Goal: Task Accomplishment & Management: Manage account settings

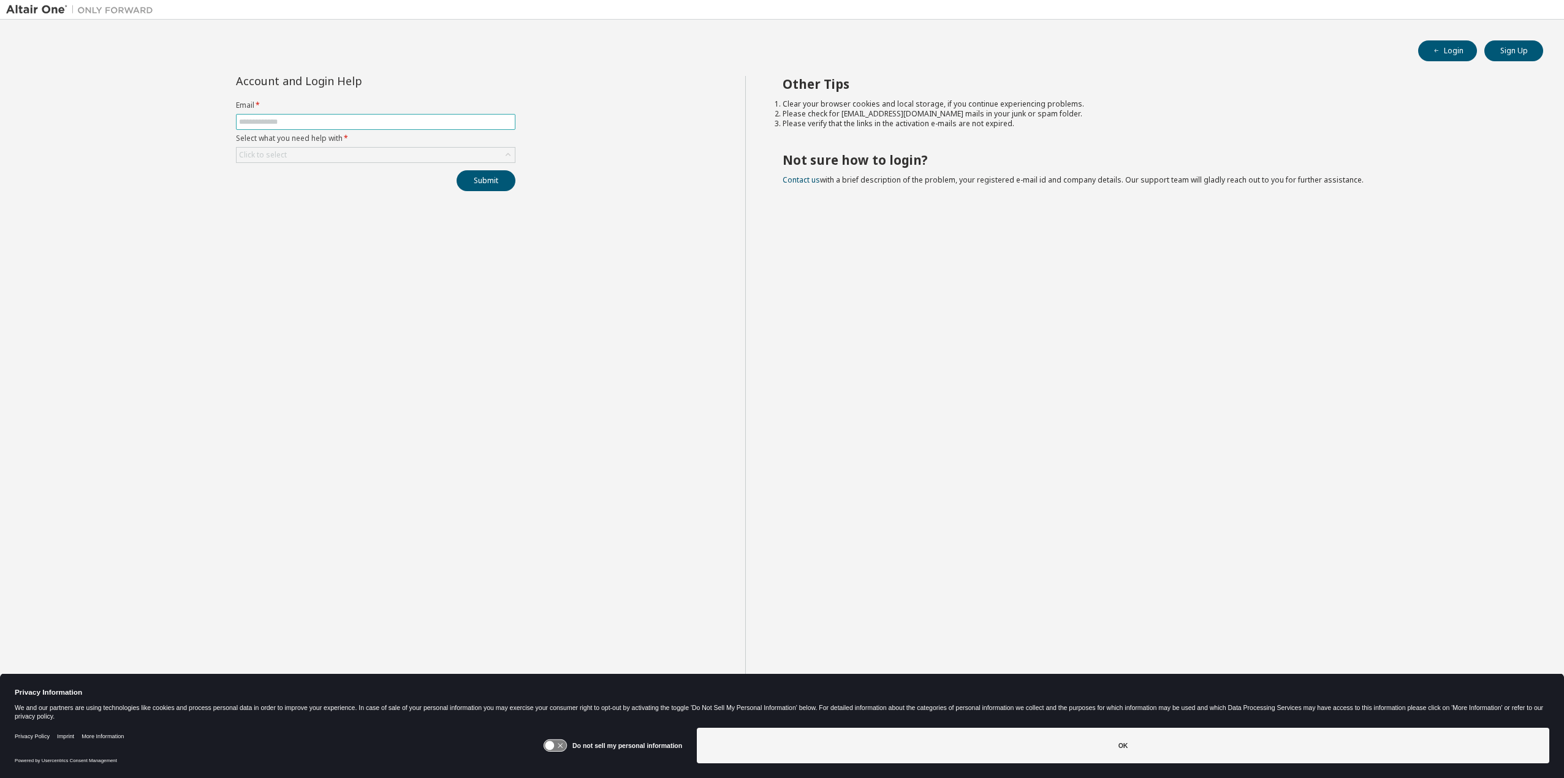
click at [272, 123] on input "text" at bounding box center [375, 122] width 273 height 10
type input "**********"
click at [344, 153] on div "Click to select" at bounding box center [376, 155] width 278 height 15
click at [266, 184] on li "I forgot my password" at bounding box center [375, 189] width 276 height 16
click at [493, 181] on button "Submit" at bounding box center [486, 180] width 59 height 21
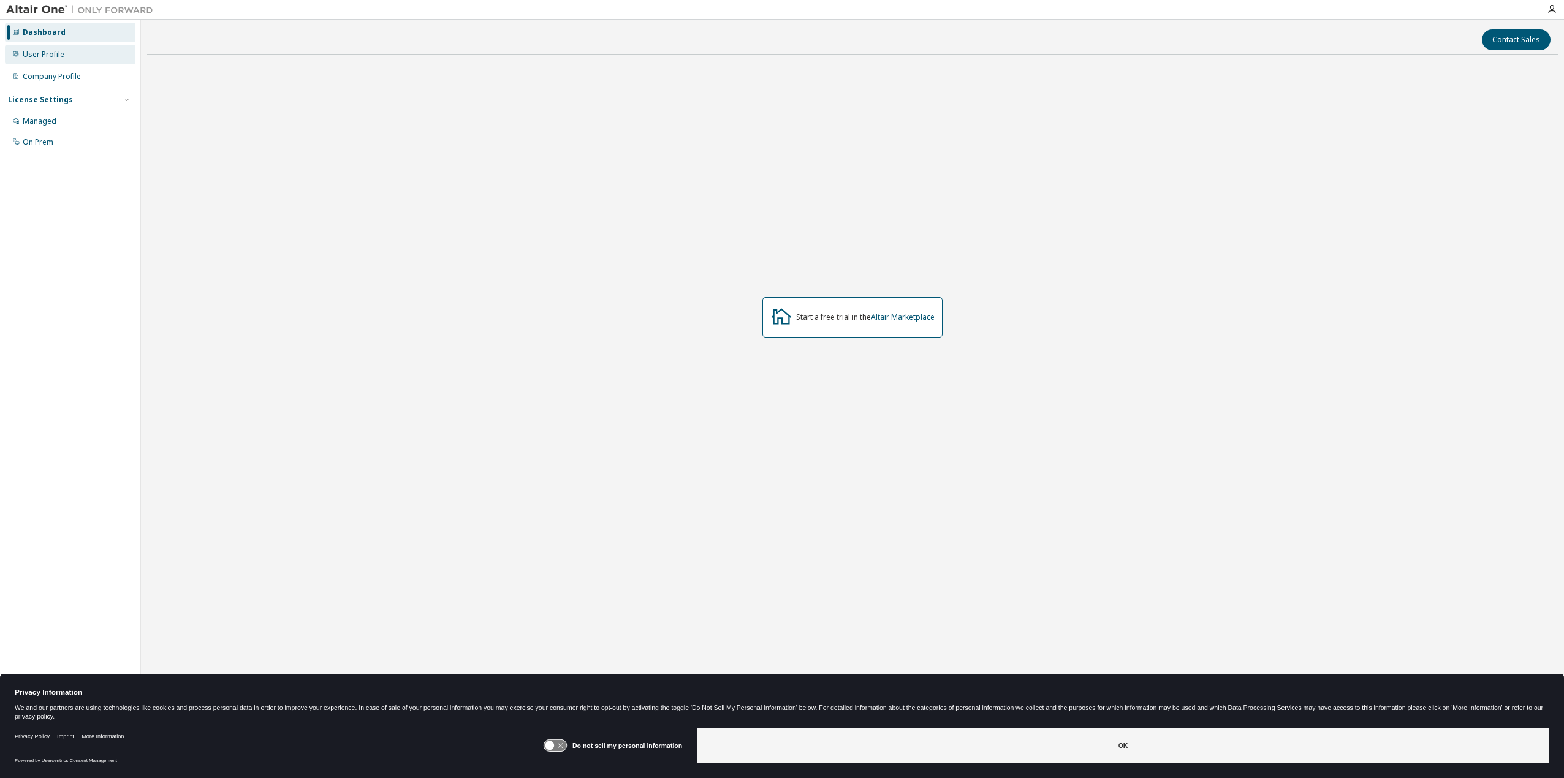
click at [39, 55] on div "User Profile" at bounding box center [44, 55] width 42 height 10
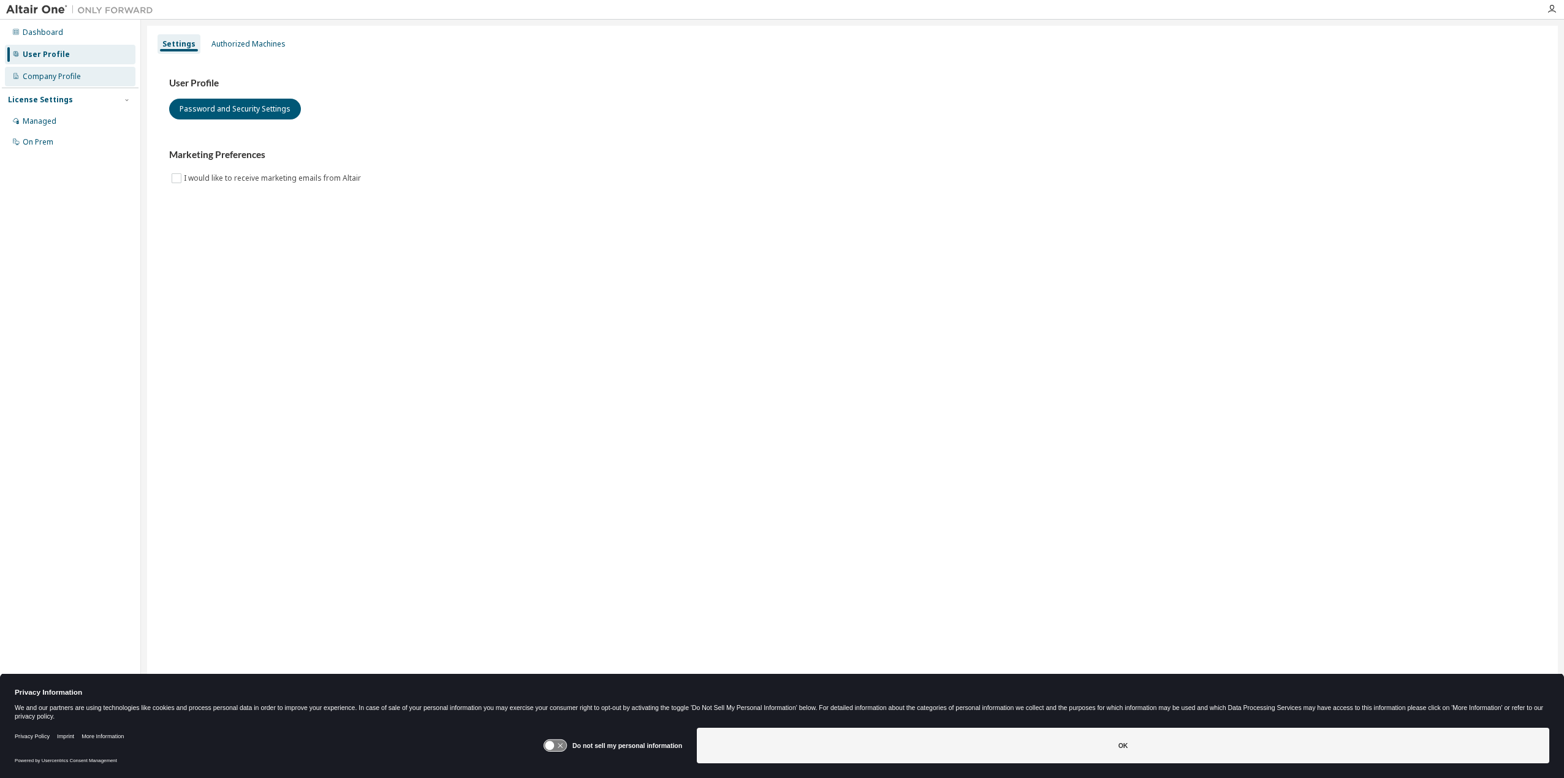
click at [39, 74] on div "Company Profile" at bounding box center [52, 77] width 58 height 10
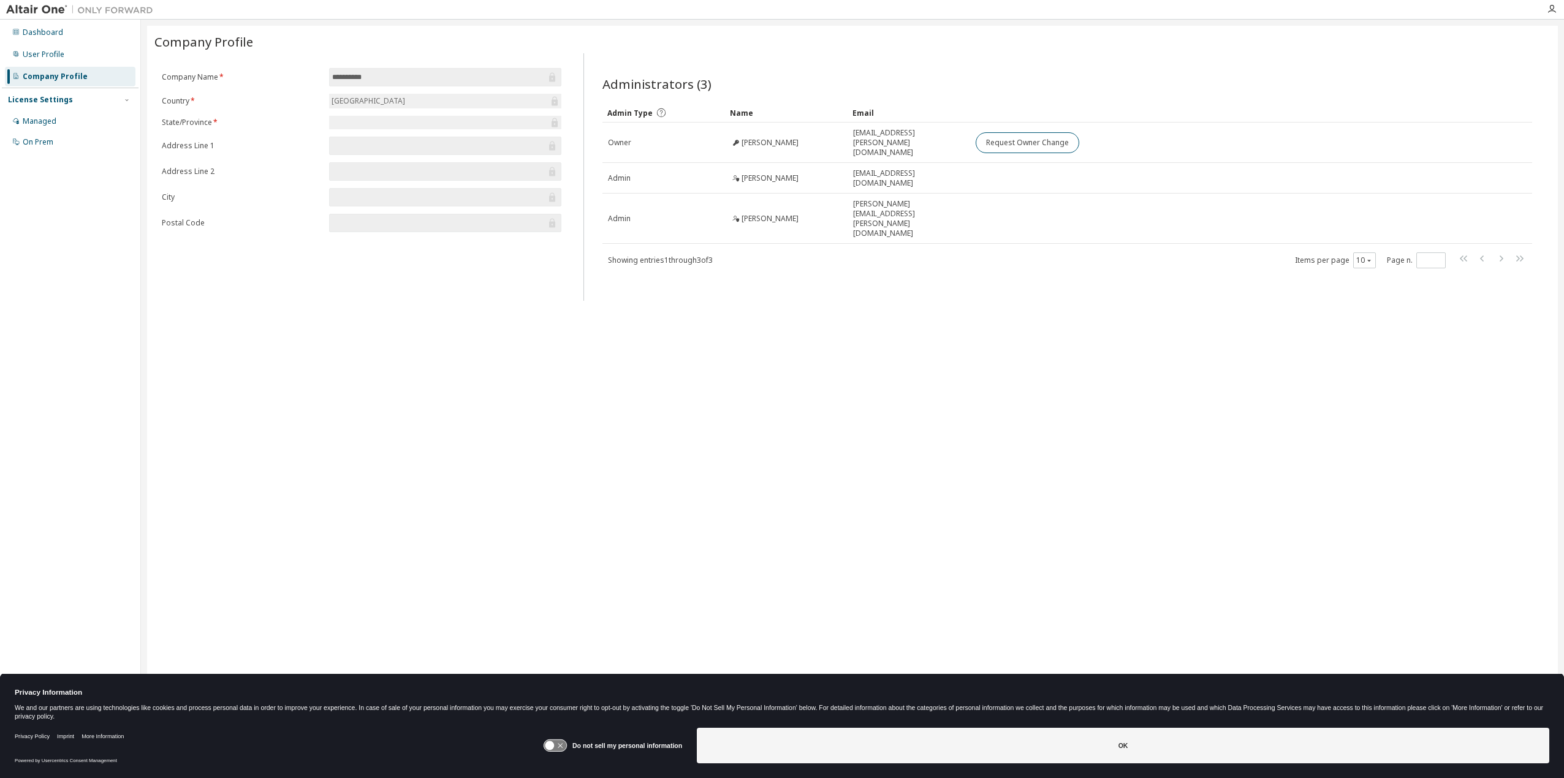
click at [40, 99] on div "License Settings" at bounding box center [40, 100] width 65 height 10
click at [40, 101] on div "License Settings" at bounding box center [40, 100] width 65 height 10
click at [46, 123] on div "Managed" at bounding box center [40, 121] width 34 height 10
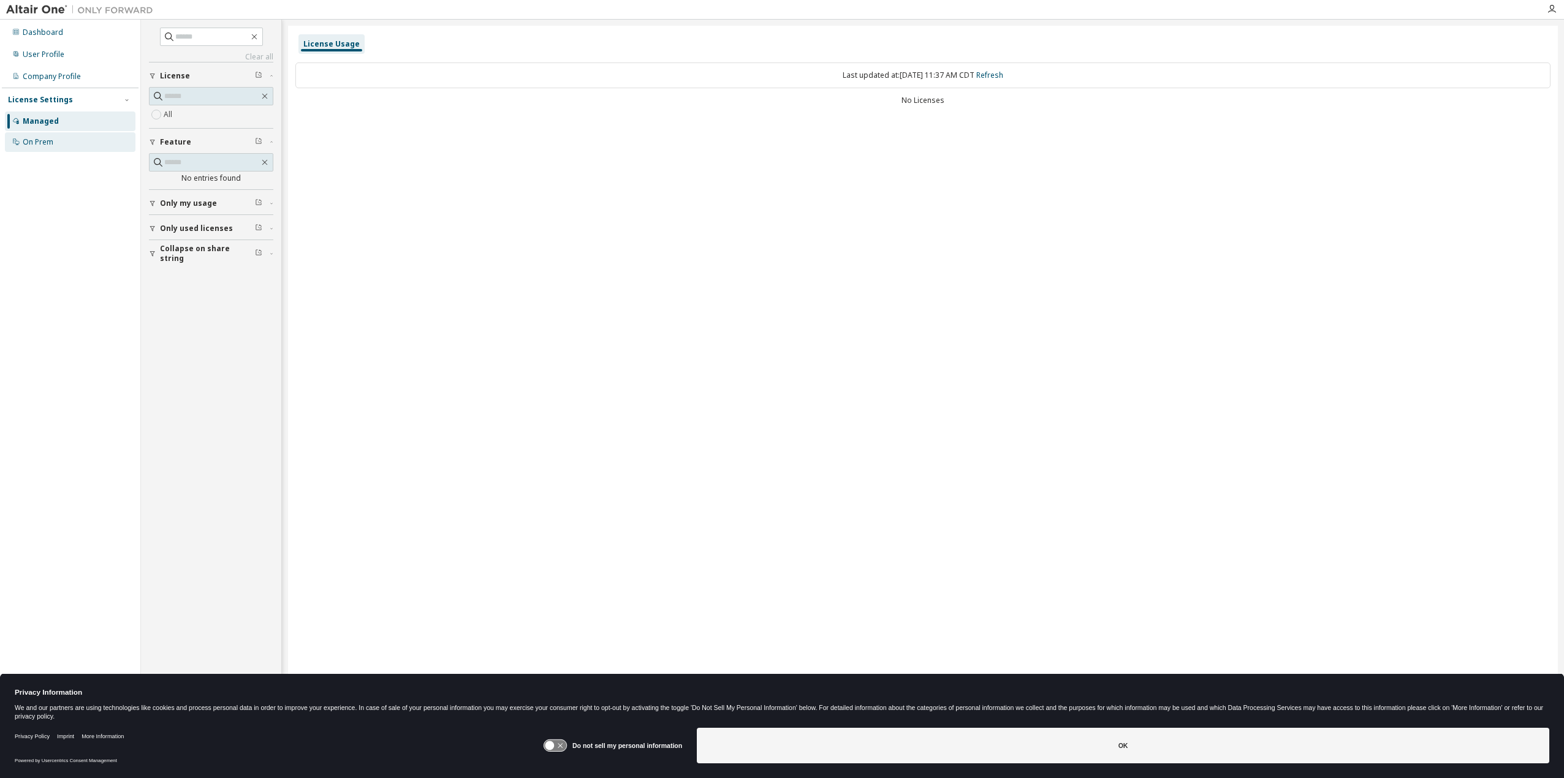
click at [41, 146] on div "On Prem" at bounding box center [38, 142] width 31 height 10
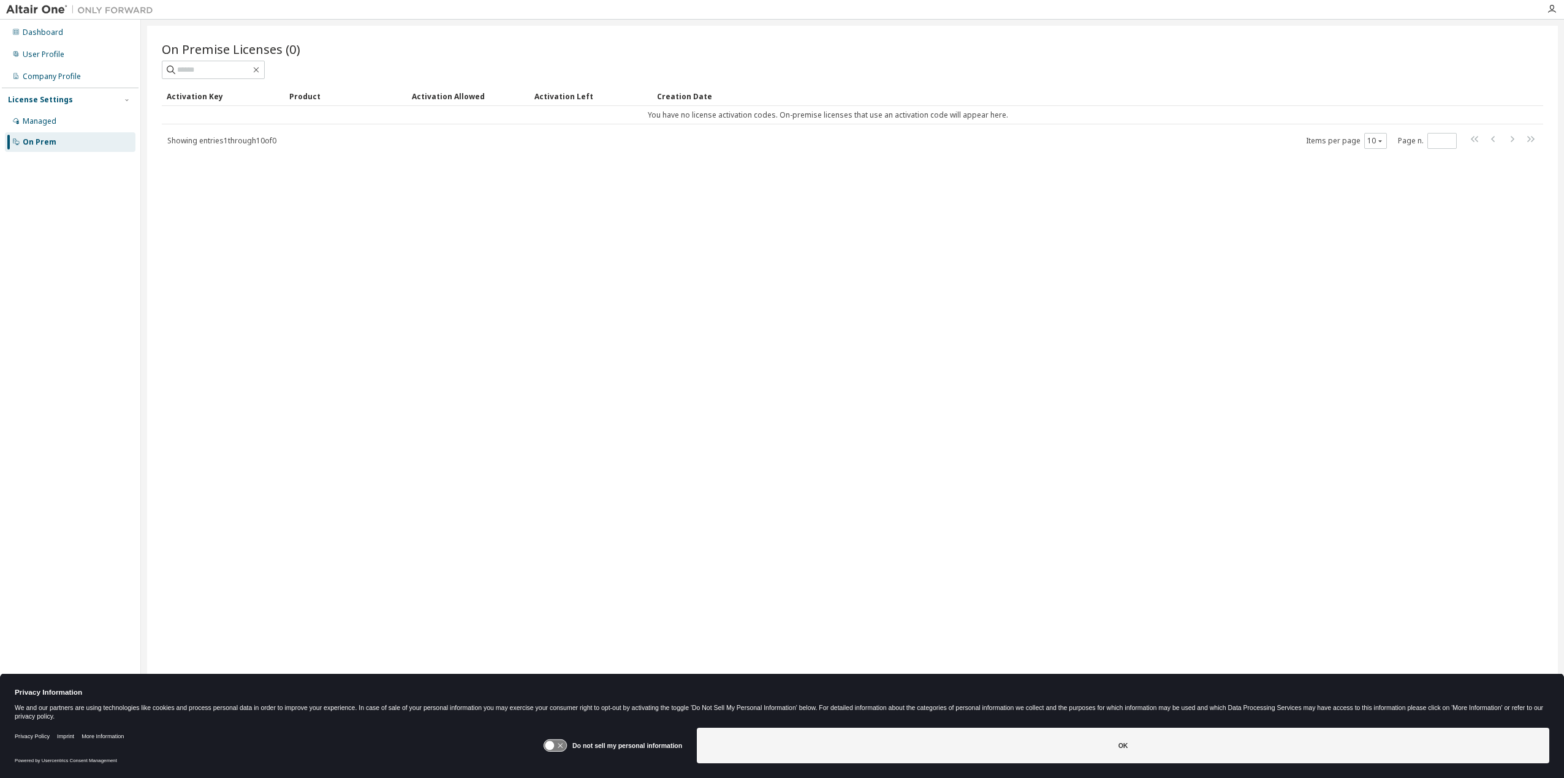
click at [543, 747] on div "Privacy Policy Imprint More Information" at bounding box center [279, 737] width 528 height 28
click at [558, 744] on icon at bounding box center [555, 746] width 23 height 12
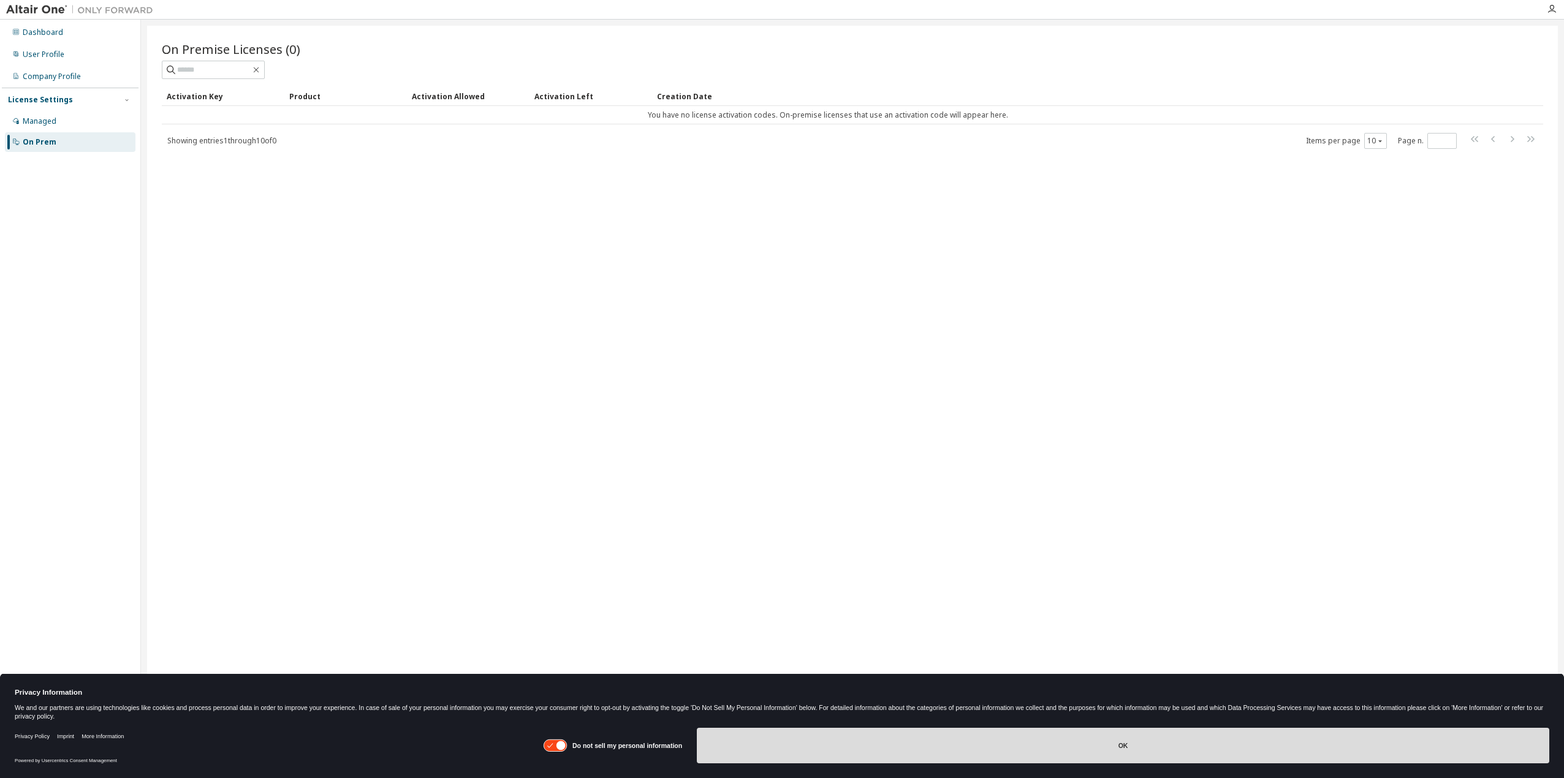
click at [1153, 751] on button "OK" at bounding box center [1123, 746] width 853 height 36
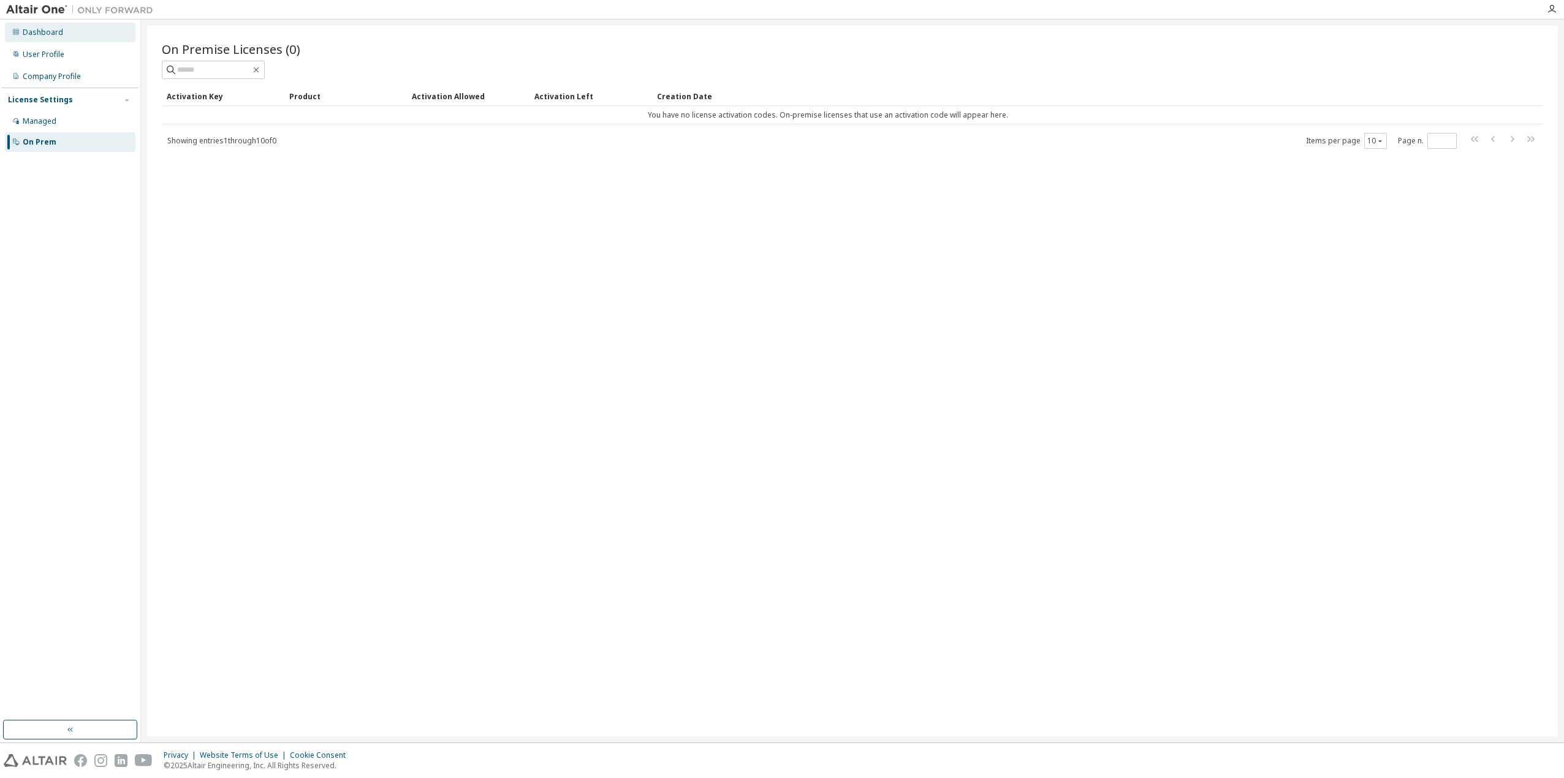
click at [36, 31] on div "Dashboard" at bounding box center [43, 33] width 40 height 10
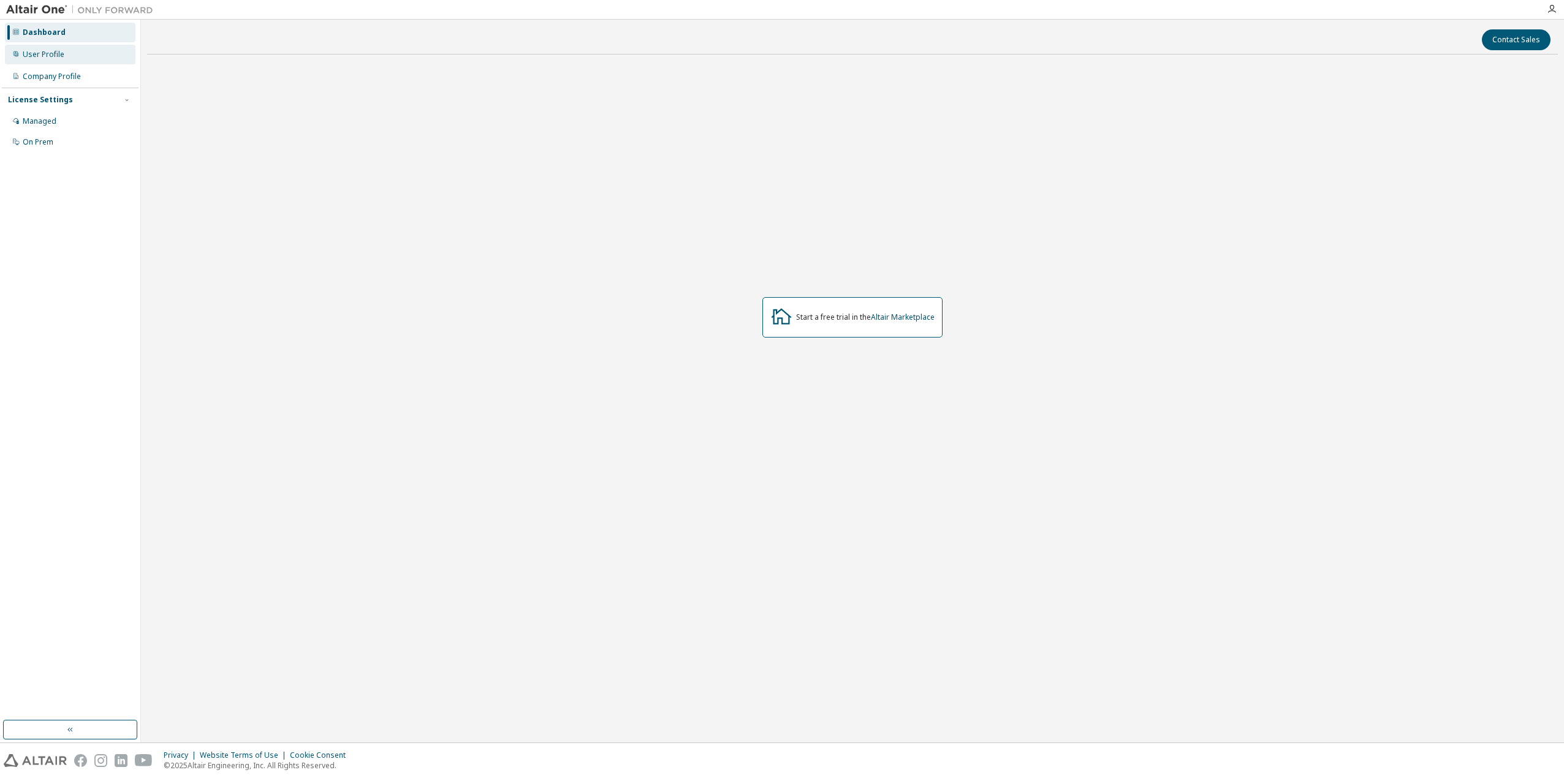
click at [48, 53] on div "User Profile" at bounding box center [44, 55] width 42 height 10
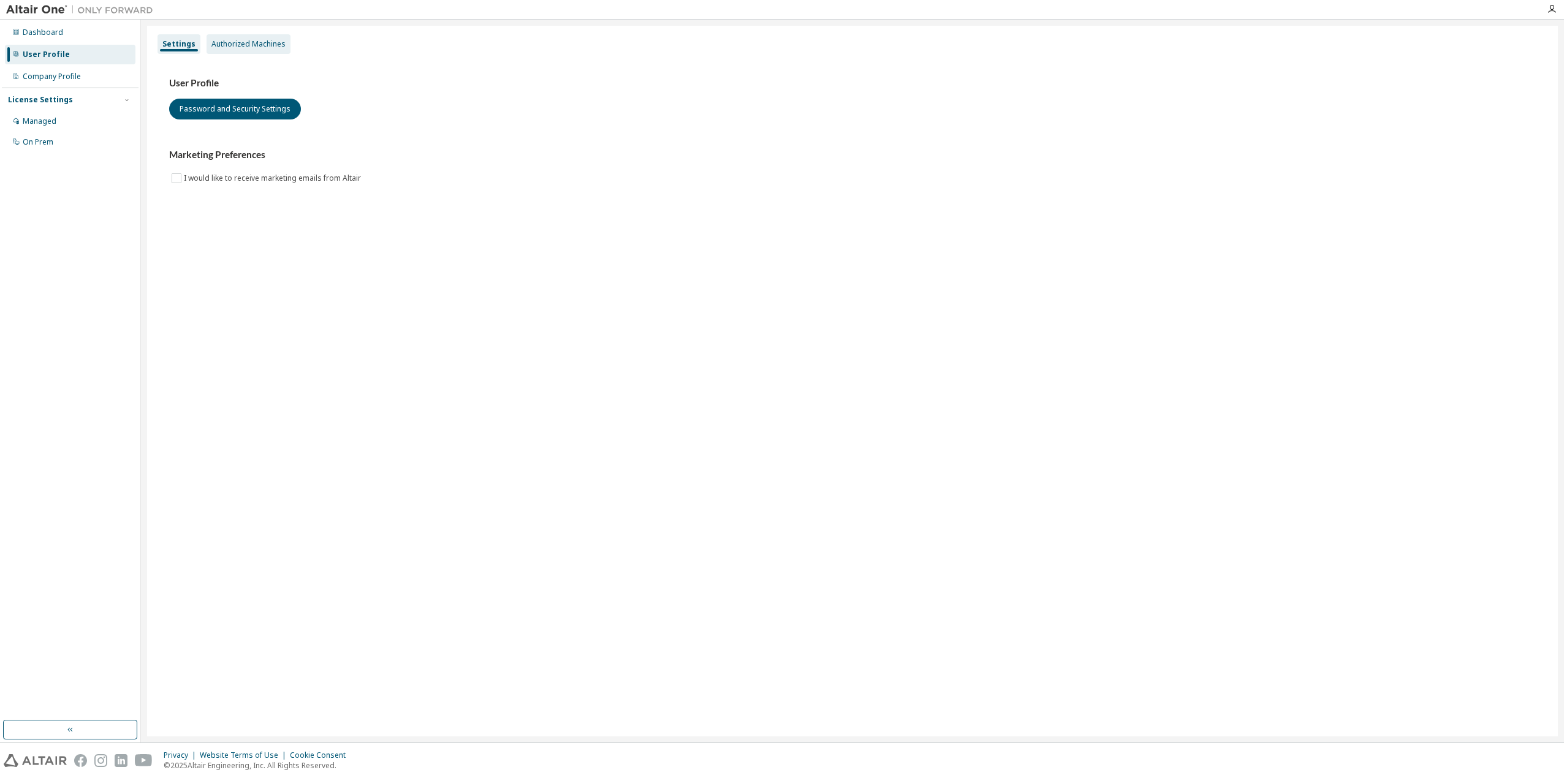
click at [240, 45] on div "Authorized Machines" at bounding box center [248, 44] width 74 height 10
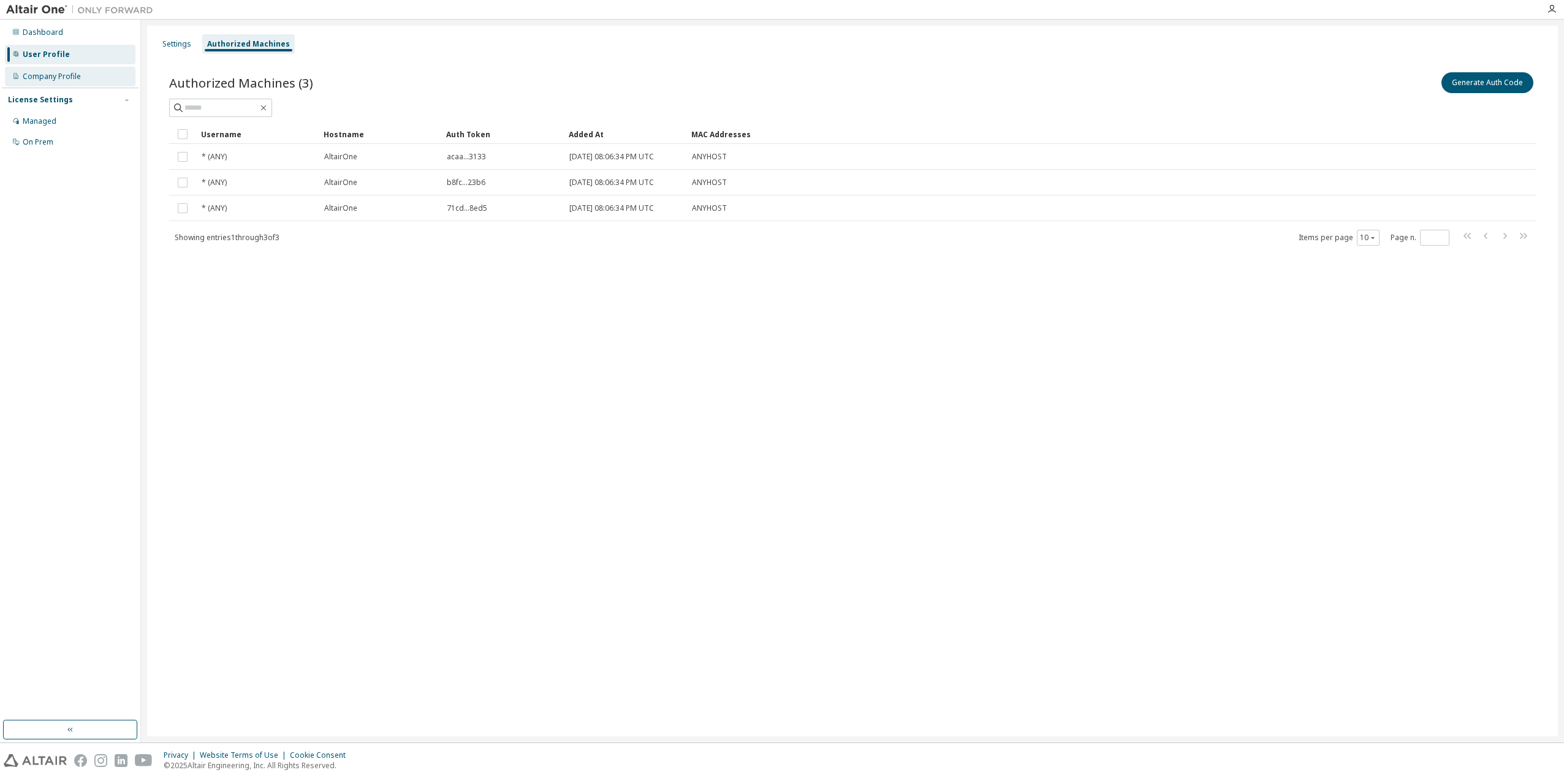
click at [51, 78] on div "Company Profile" at bounding box center [52, 77] width 58 height 10
